Goal: Transaction & Acquisition: Purchase product/service

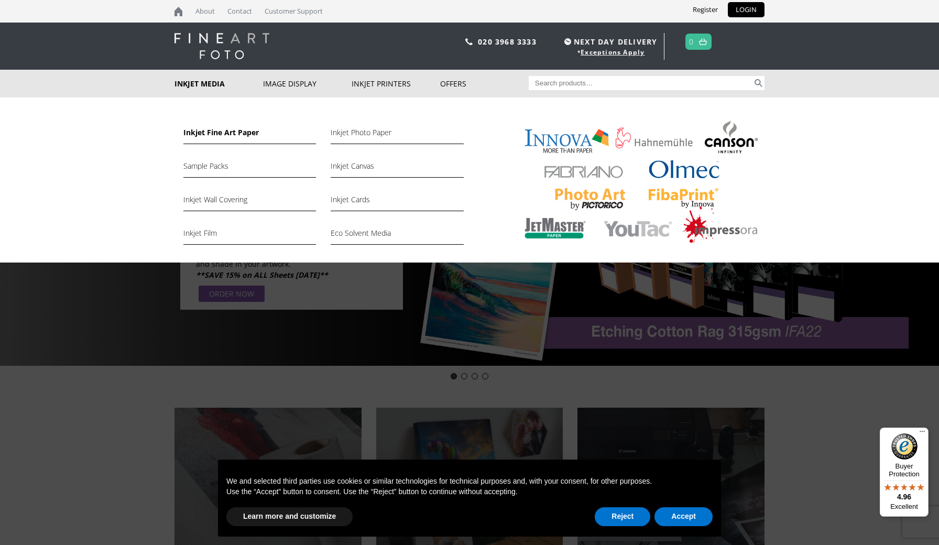
click at [241, 132] on link "Inkjet Fine Art Paper" at bounding box center [249, 135] width 133 height 18
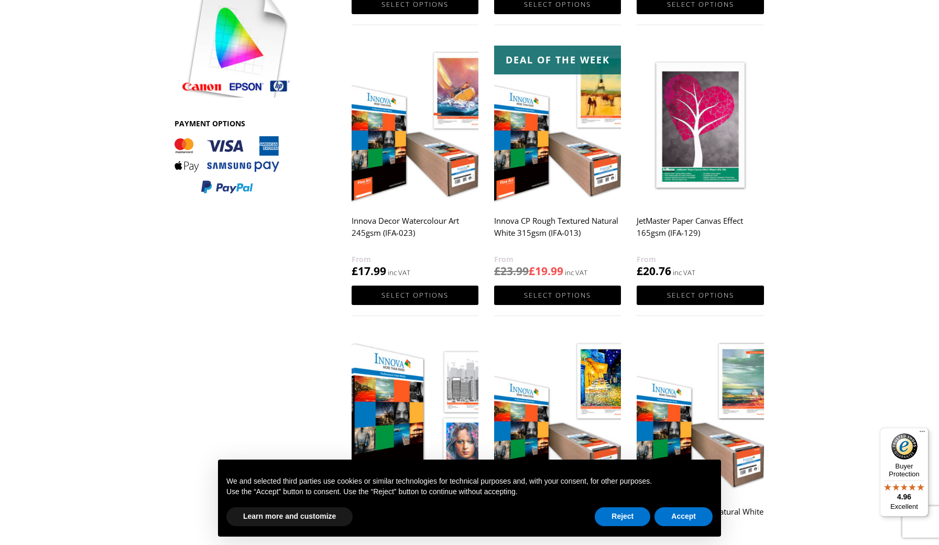
scroll to position [506, 0]
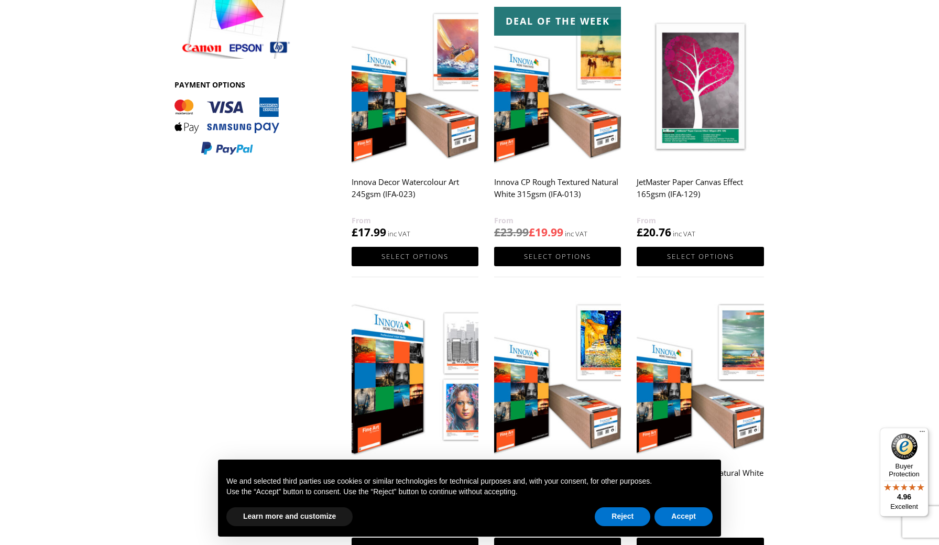
click at [577, 182] on h2 "Innova CP Rough Textured Natural White 315gsm (IFA-013)" at bounding box center [557, 193] width 127 height 42
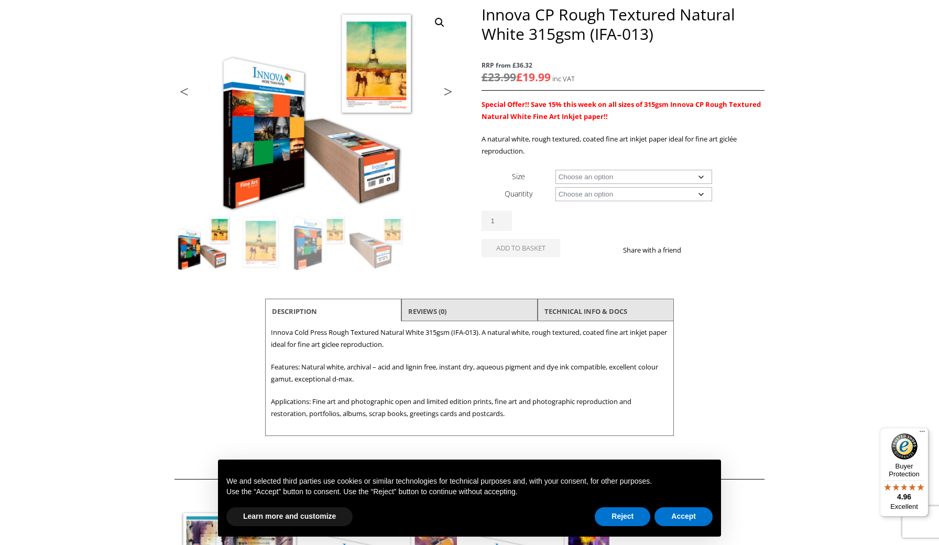
scroll to position [141, 0]
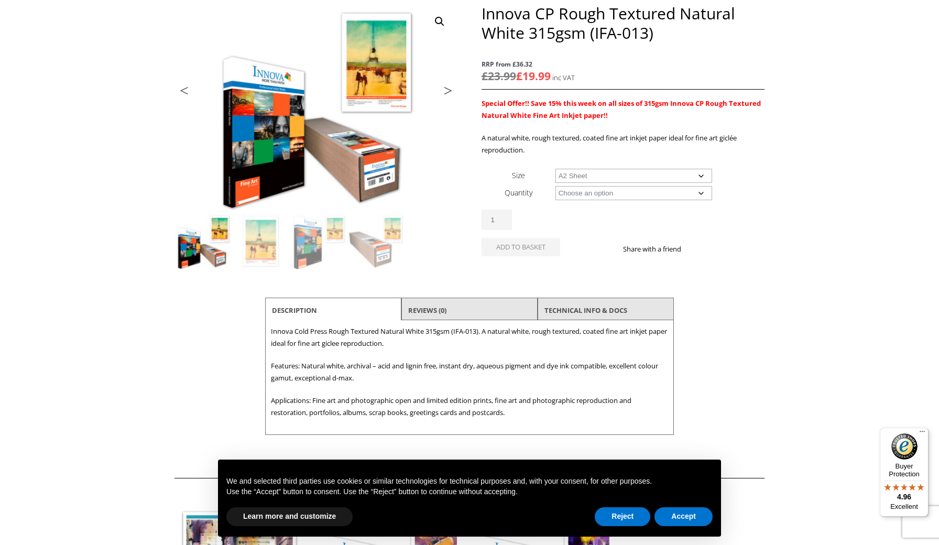
select select "a2-sheet"
select select "25-sheets"
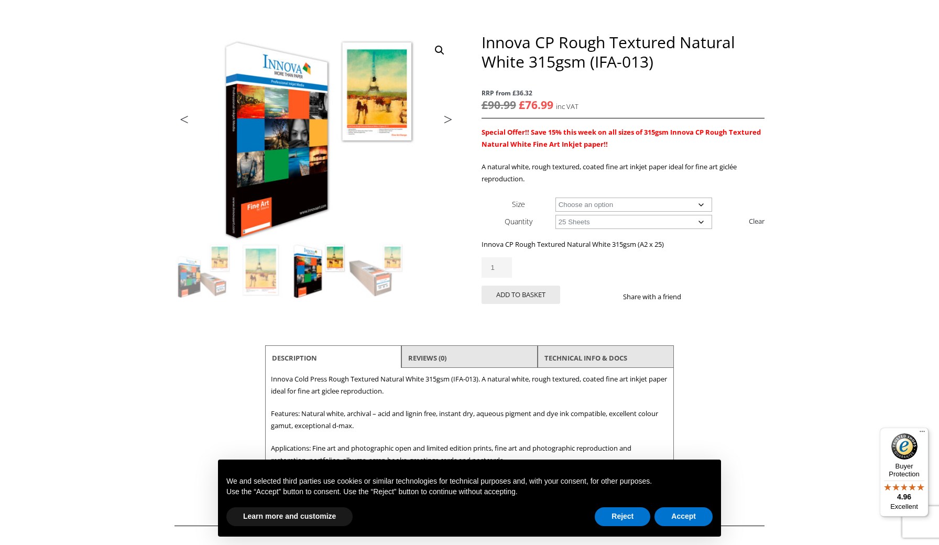
scroll to position [116, 0]
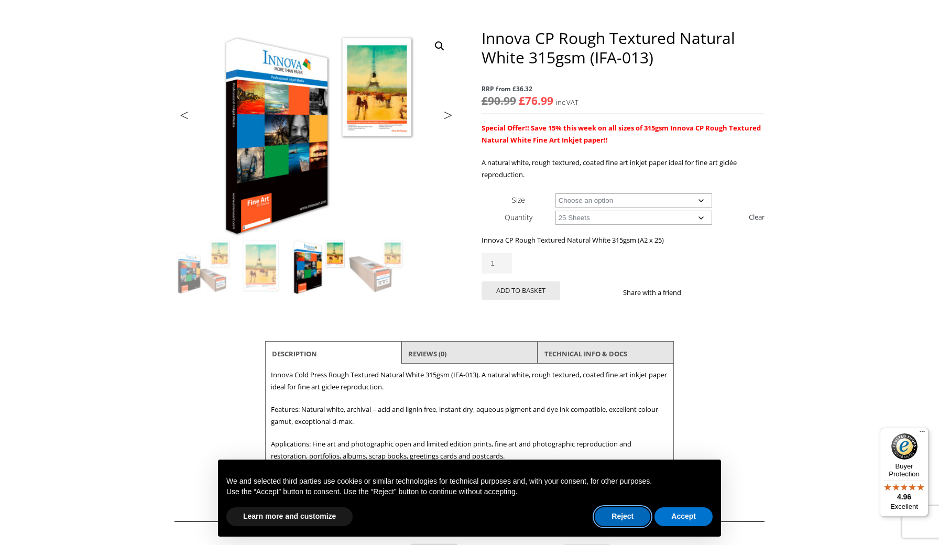
click at [628, 515] on button "Reject" at bounding box center [623, 516] width 56 height 19
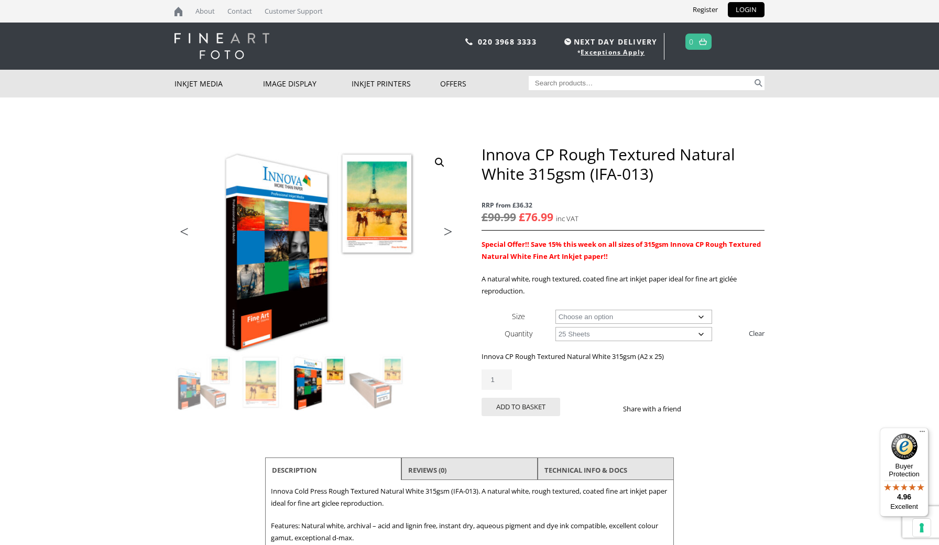
scroll to position [0, 0]
click at [755, 9] on link "LOGIN" at bounding box center [746, 9] width 37 height 15
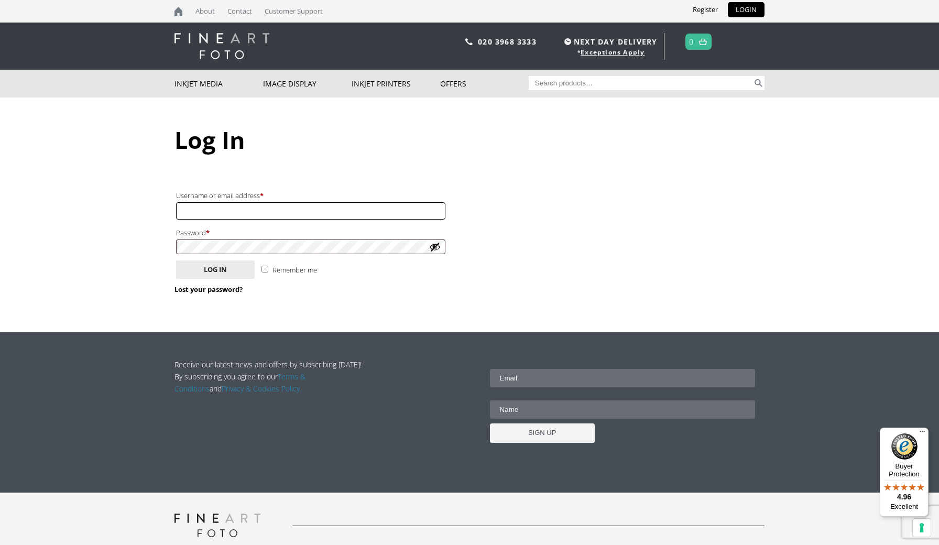
type input "midpackrider@gmail.com"
click at [215, 267] on button "Log in" at bounding box center [215, 269] width 79 height 18
